Goal: Task Accomplishment & Management: Complete application form

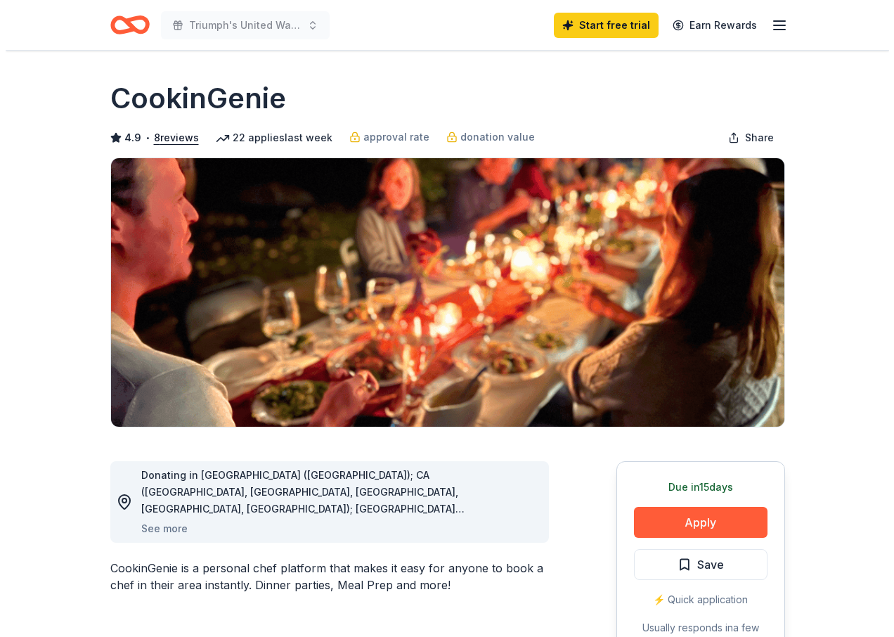
scroll to position [141, 0]
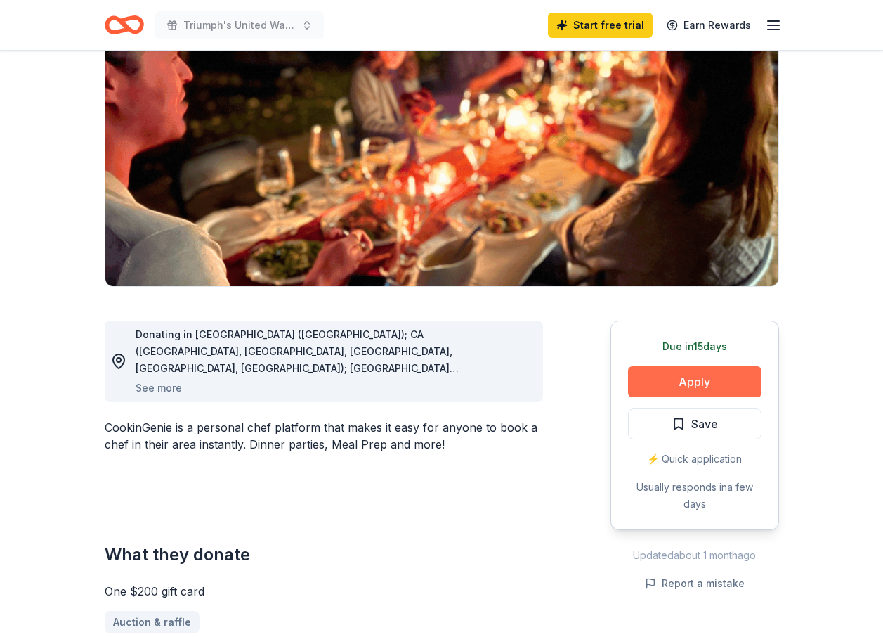
click at [694, 370] on button "Apply" at bounding box center [695, 381] width 134 height 31
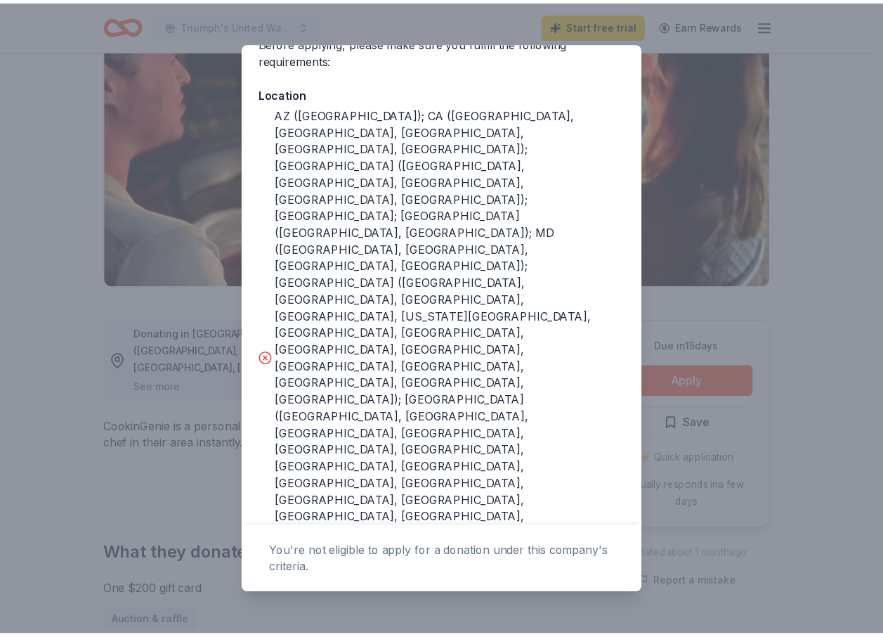
scroll to position [0, 0]
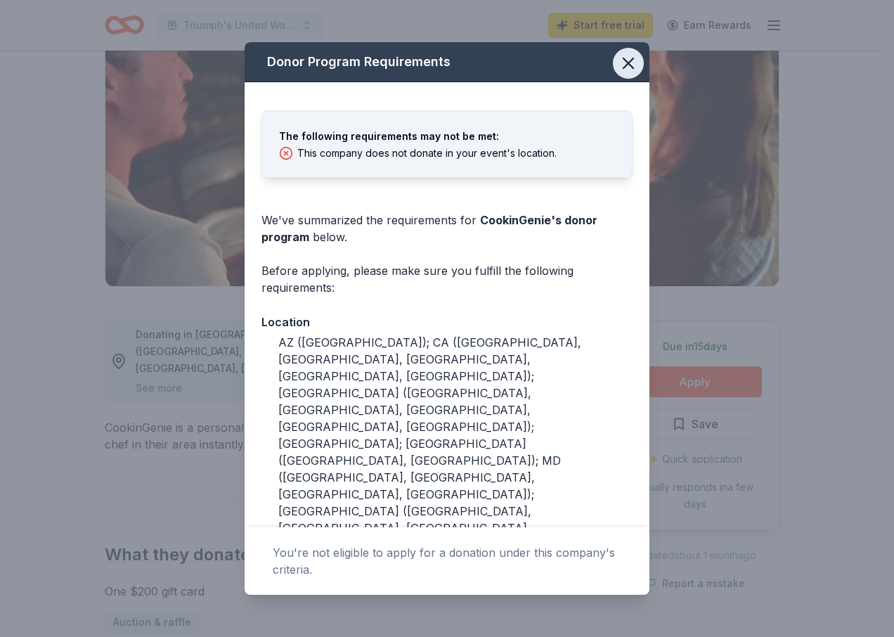
click at [622, 64] on icon "button" at bounding box center [629, 63] width 20 height 20
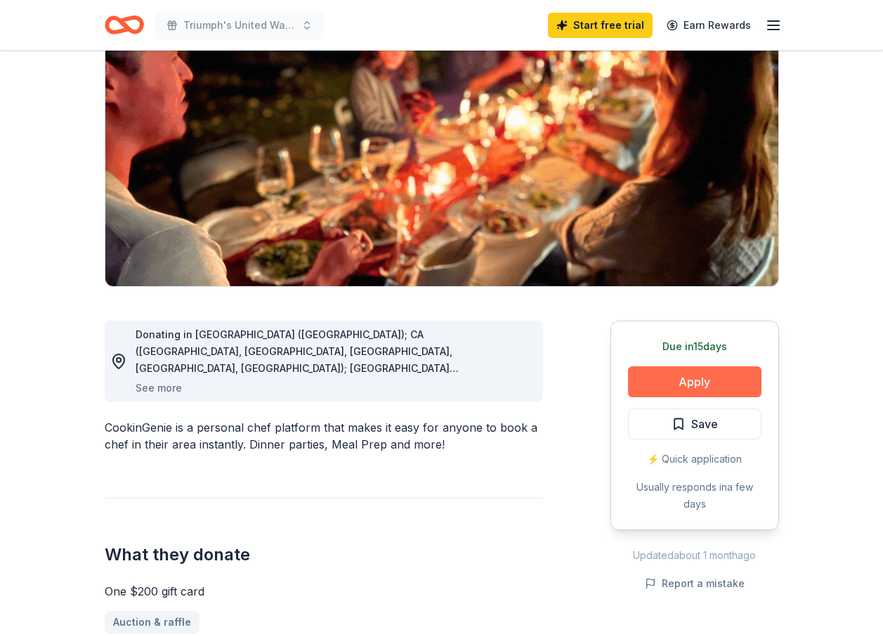
click at [688, 379] on button "Apply" at bounding box center [695, 381] width 134 height 31
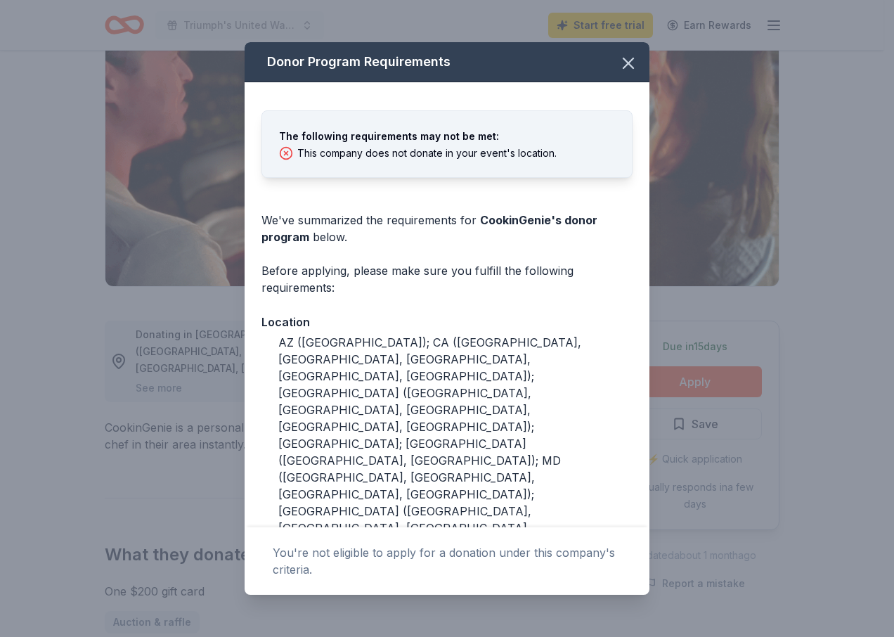
click at [687, 379] on div "Donor Program Requirements The following requirements may not be met: This comp…" at bounding box center [447, 318] width 894 height 637
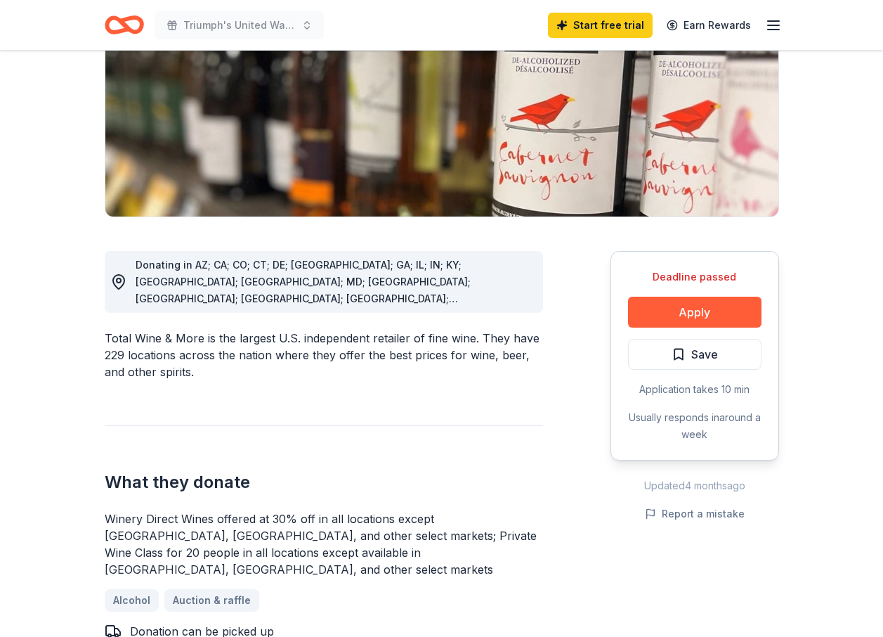
scroll to position [211, 0]
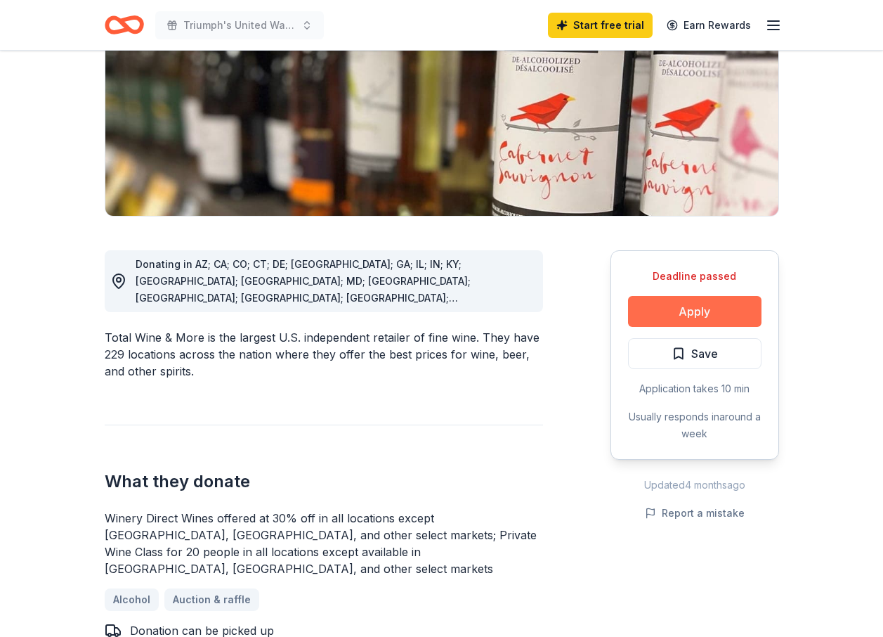
click at [693, 310] on button "Apply" at bounding box center [695, 311] width 134 height 31
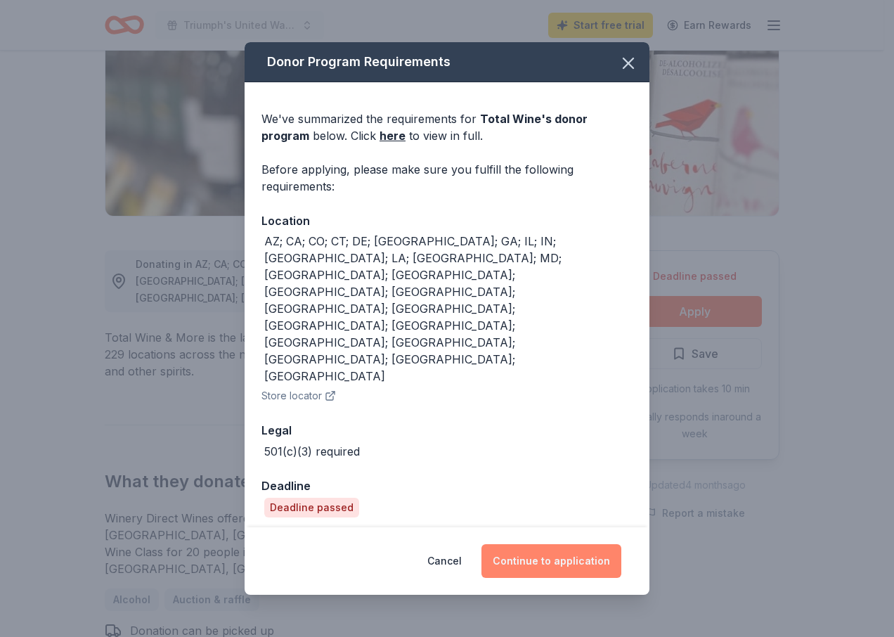
click at [565, 544] on button "Continue to application" at bounding box center [551, 561] width 140 height 34
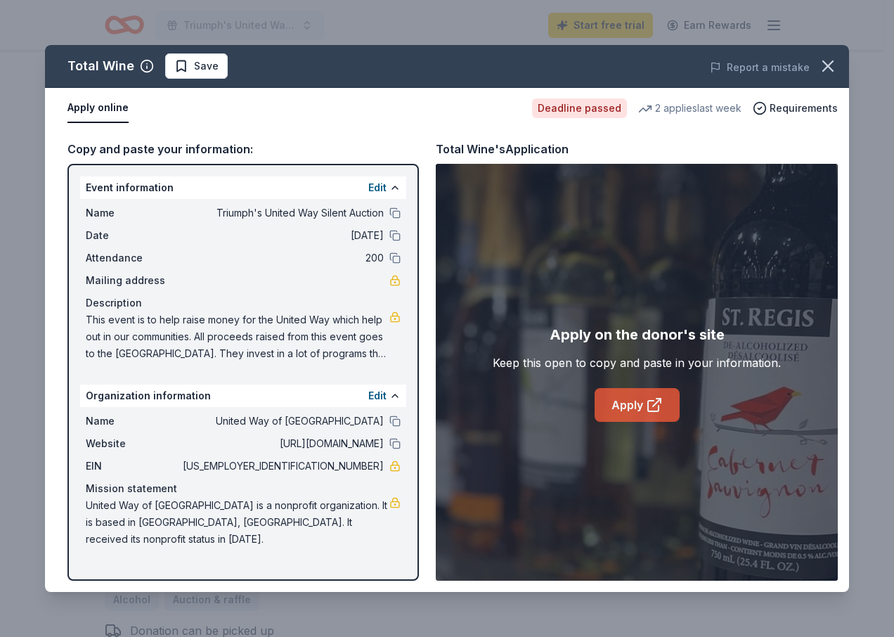
click at [628, 405] on link "Apply" at bounding box center [637, 405] width 85 height 34
click at [616, 409] on link "Apply" at bounding box center [637, 405] width 85 height 34
click at [827, 68] on icon "button" at bounding box center [828, 66] width 10 height 10
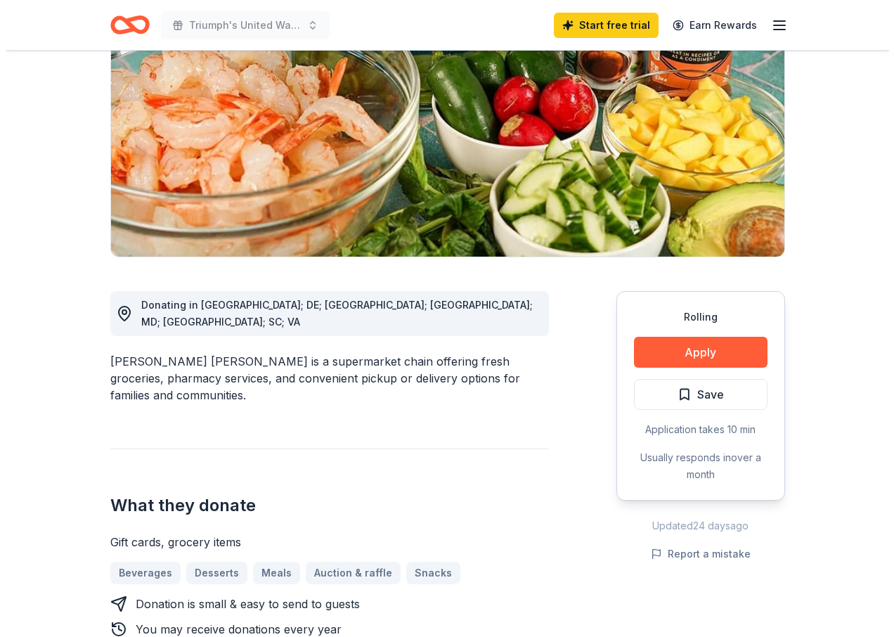
scroll to position [211, 0]
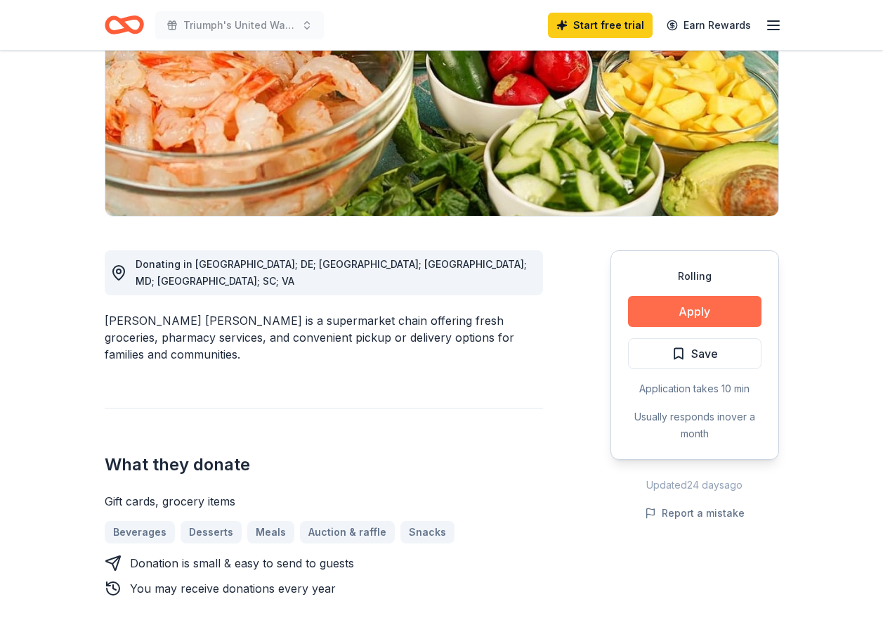
click at [710, 308] on button "Apply" at bounding box center [695, 311] width 134 height 31
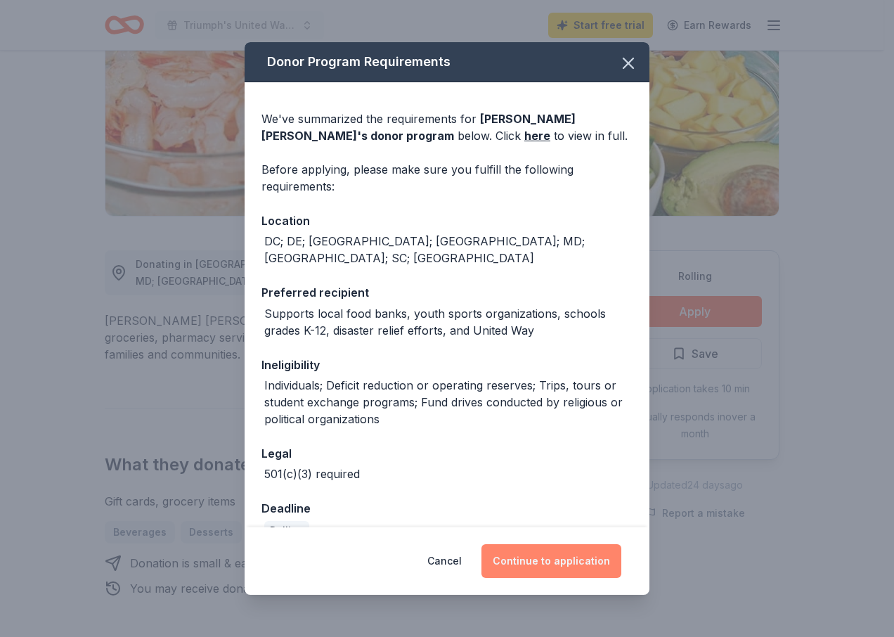
click at [554, 561] on button "Continue to application" at bounding box center [551, 561] width 140 height 34
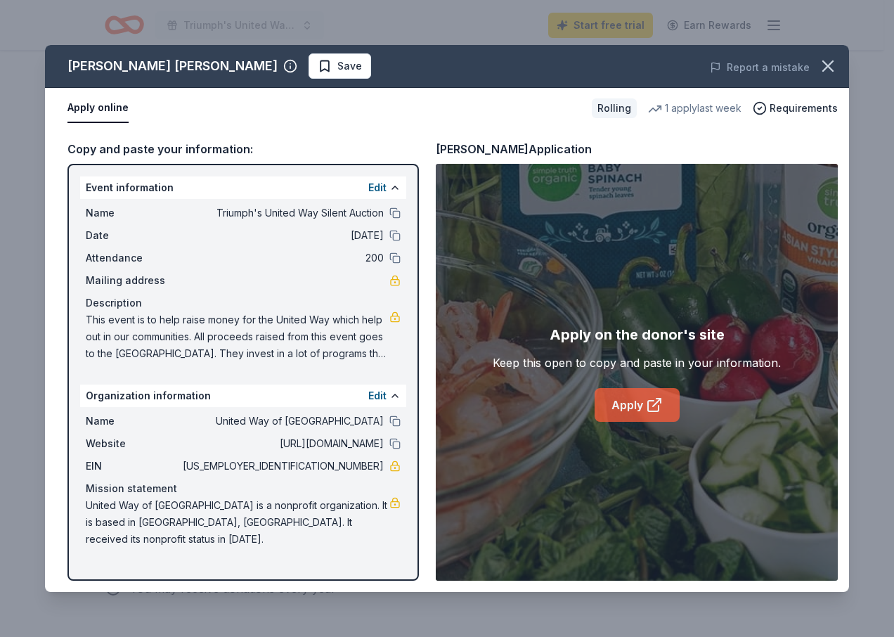
click at [625, 400] on link "Apply" at bounding box center [637, 405] width 85 height 34
